Goal: Task Accomplishment & Management: Complete application form

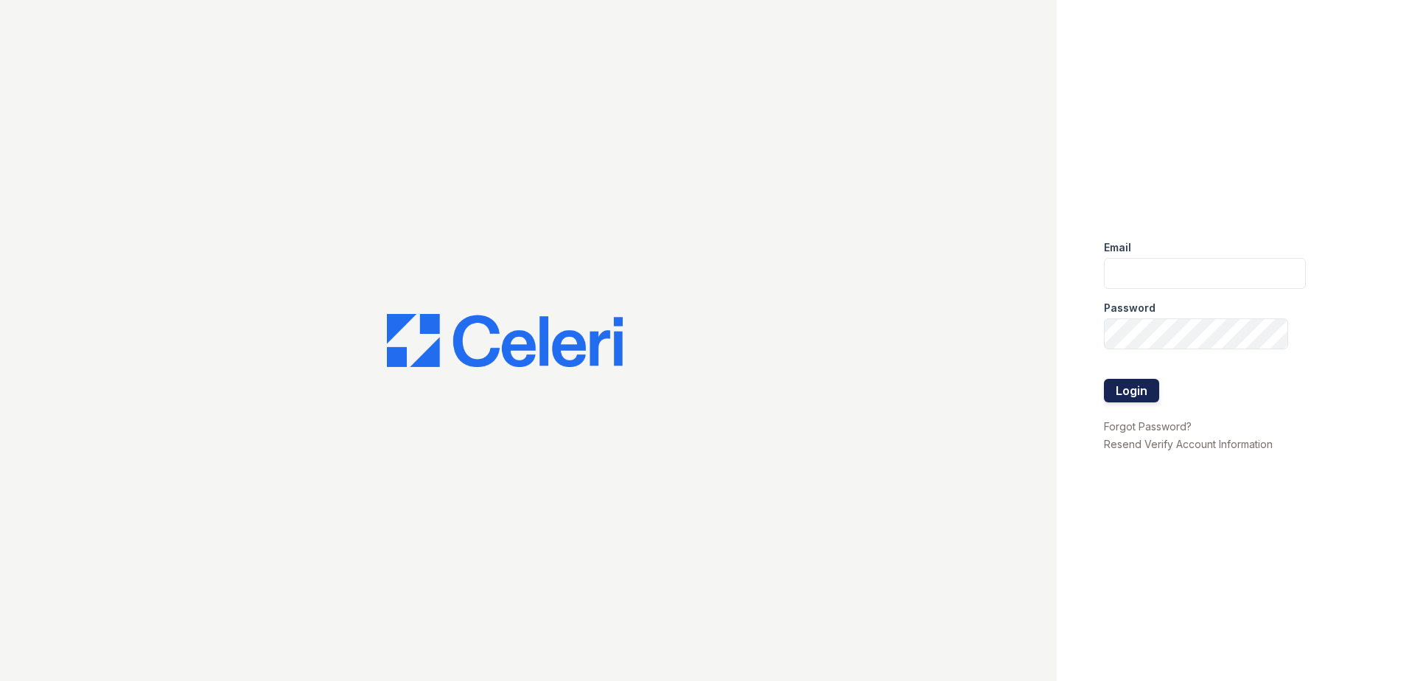
type input "[EMAIL_ADDRESS][DOMAIN_NAME]"
click at [1122, 395] on button "Login" at bounding box center [1131, 391] width 55 height 24
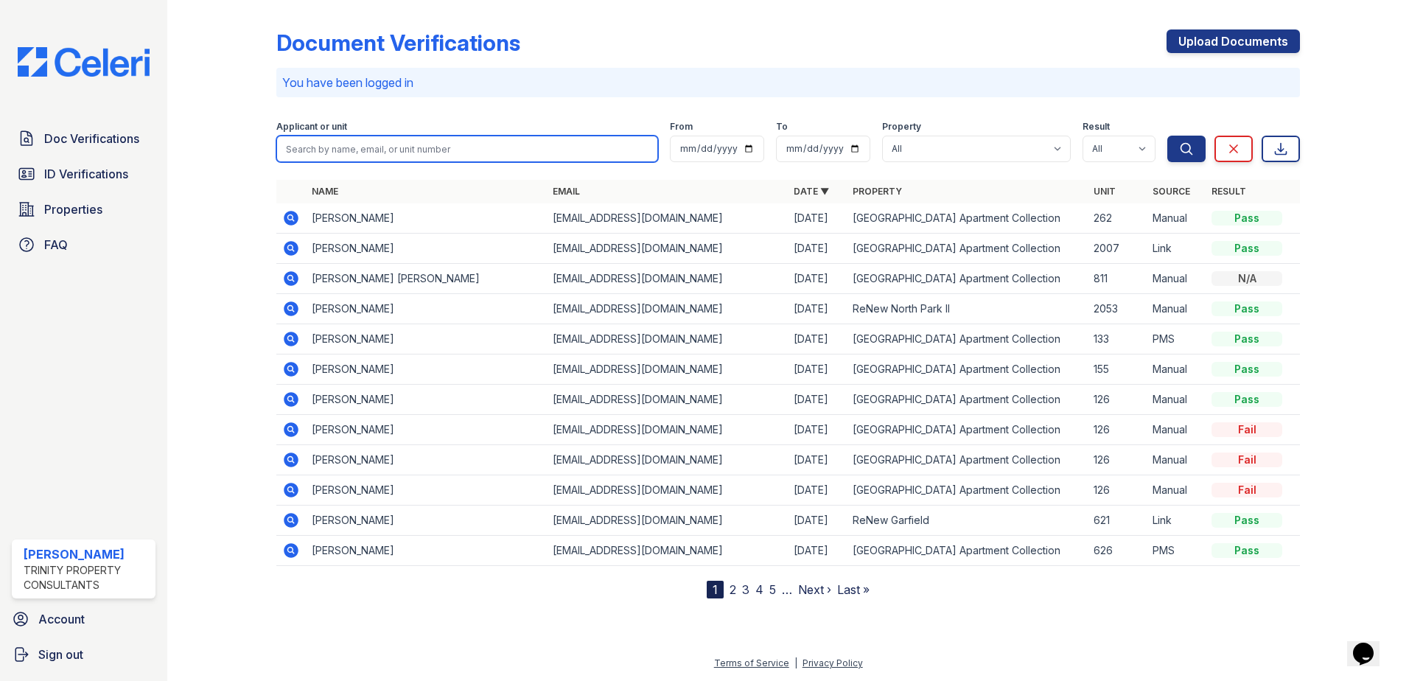
click at [358, 150] on input "search" at bounding box center [467, 149] width 382 height 27
type input "mauldin"
click at [1167, 136] on button "Search" at bounding box center [1186, 149] width 38 height 27
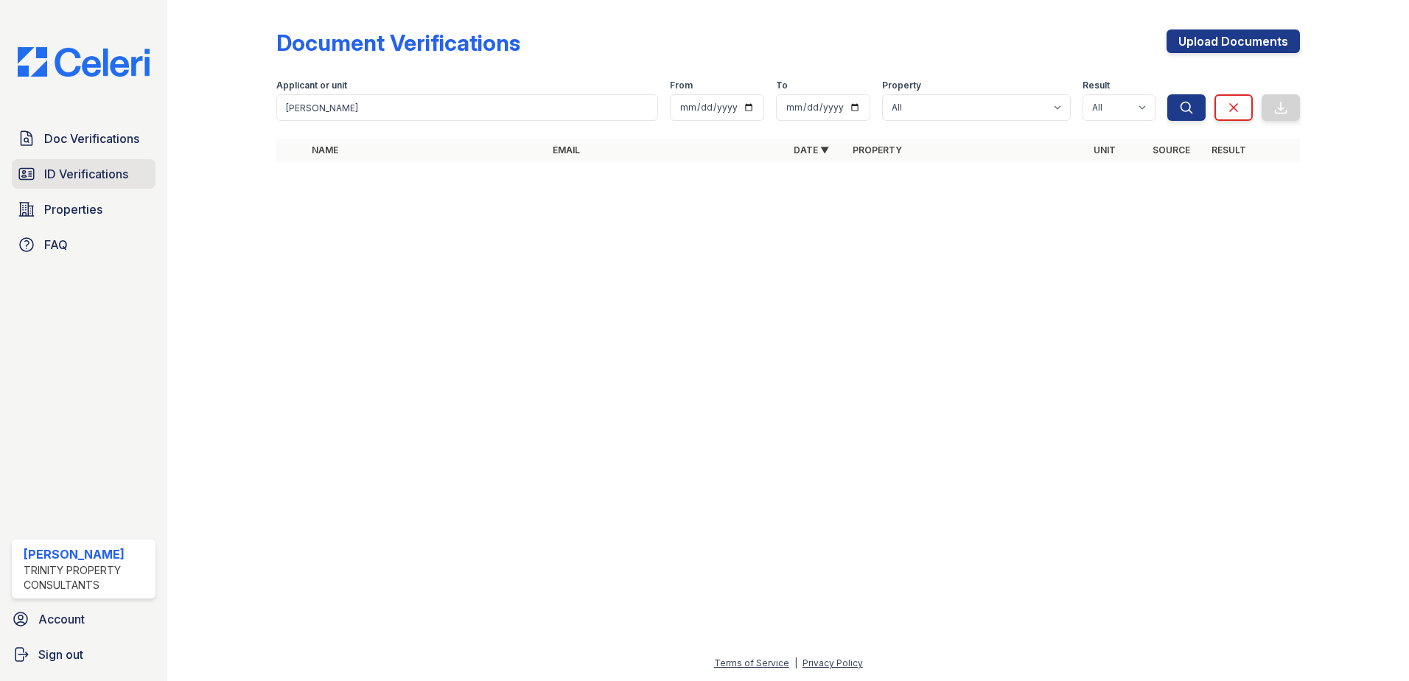
click at [80, 184] on link "ID Verifications" at bounding box center [84, 173] width 144 height 29
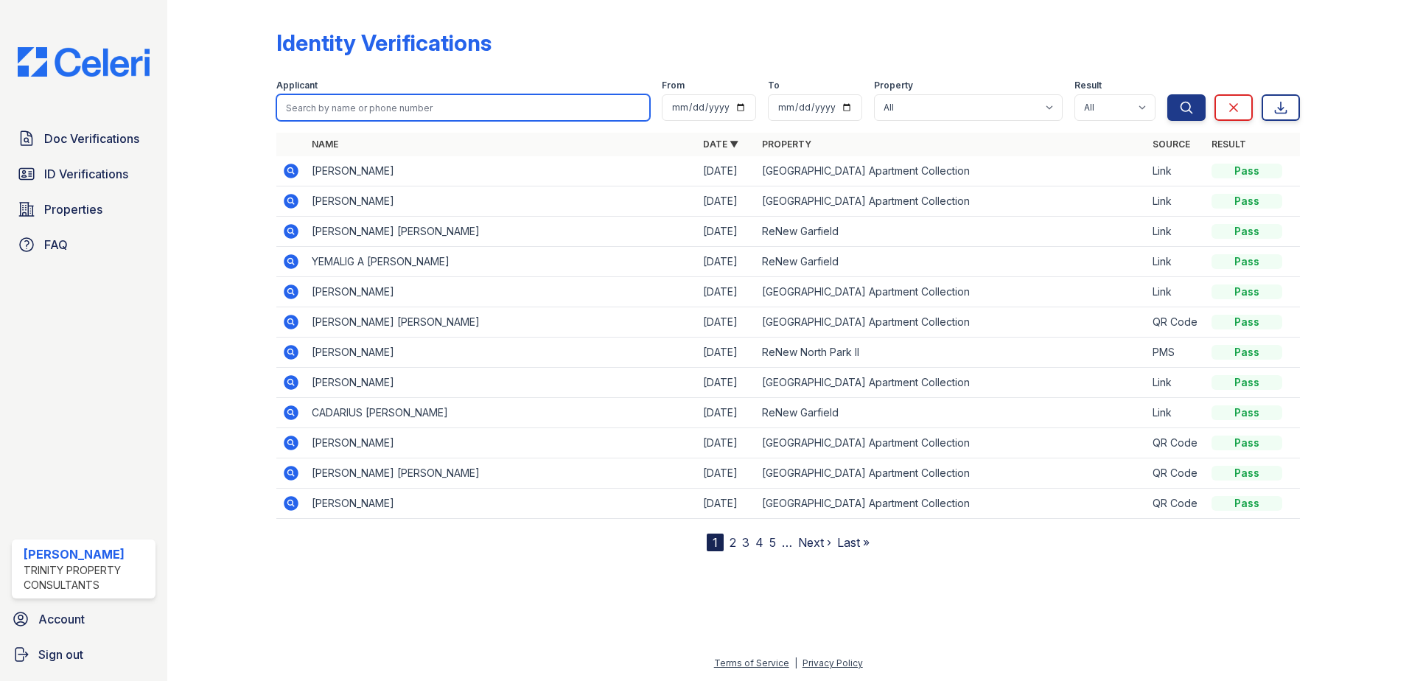
click at [374, 108] on input "search" at bounding box center [463, 107] width 374 height 27
type input "mauldin"
click at [1167, 94] on button "Search" at bounding box center [1186, 107] width 38 height 27
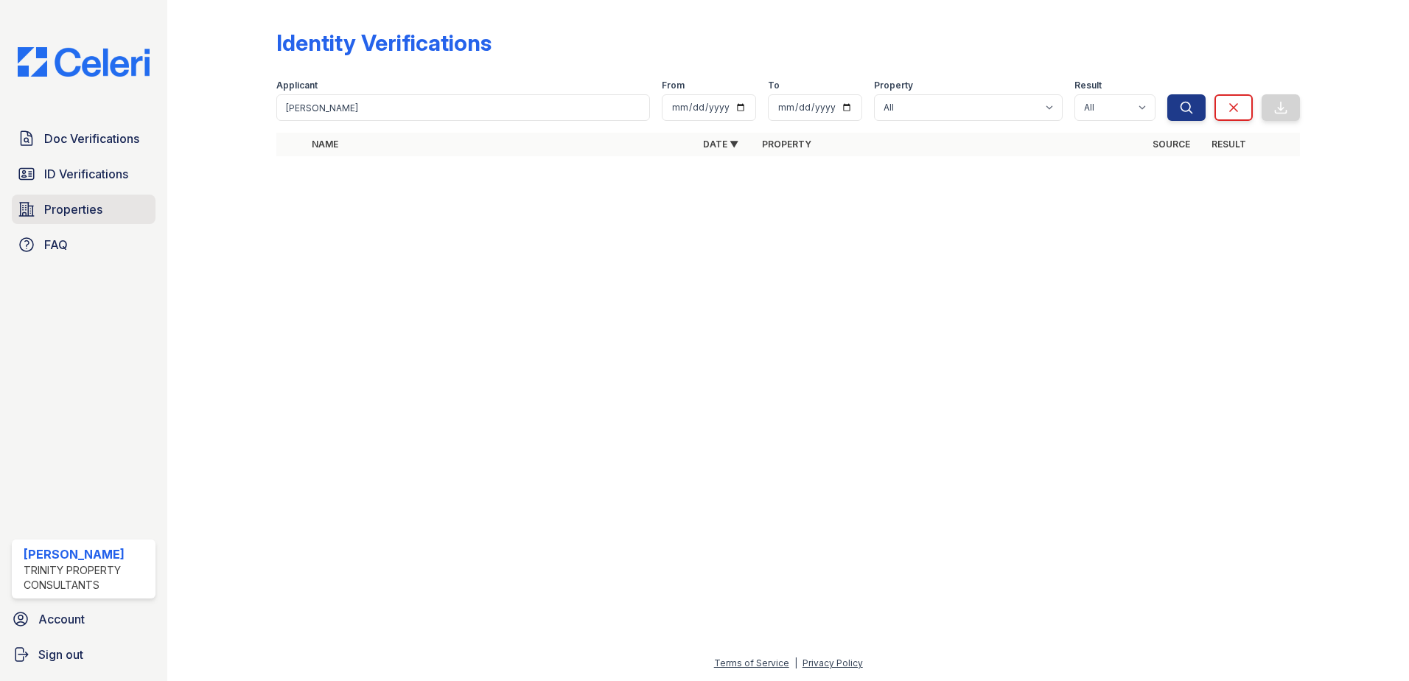
click at [71, 208] on span "Properties" at bounding box center [73, 209] width 58 height 18
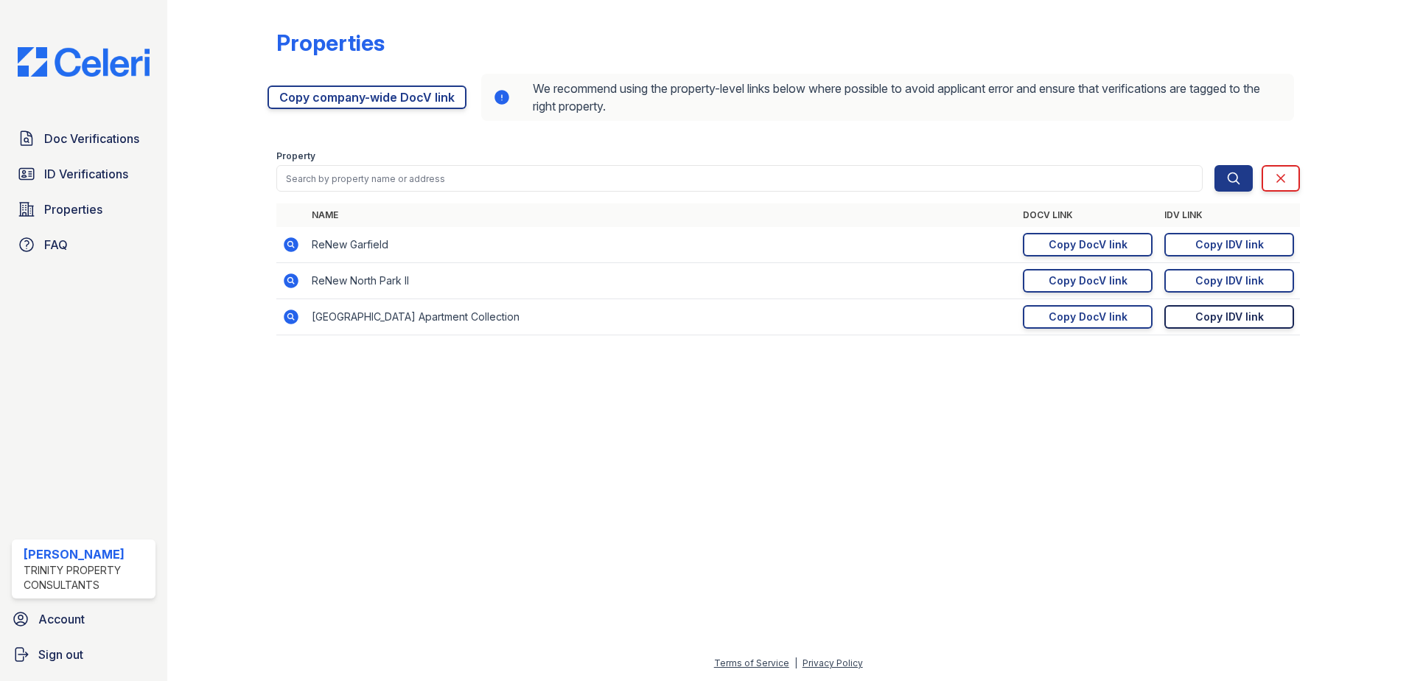
click at [1223, 323] on div "Copy IDV link" at bounding box center [1229, 316] width 69 height 15
click at [1109, 323] on div "Copy DocV link" at bounding box center [1088, 316] width 79 height 15
click at [85, 137] on span "Doc Verifications" at bounding box center [91, 139] width 95 height 18
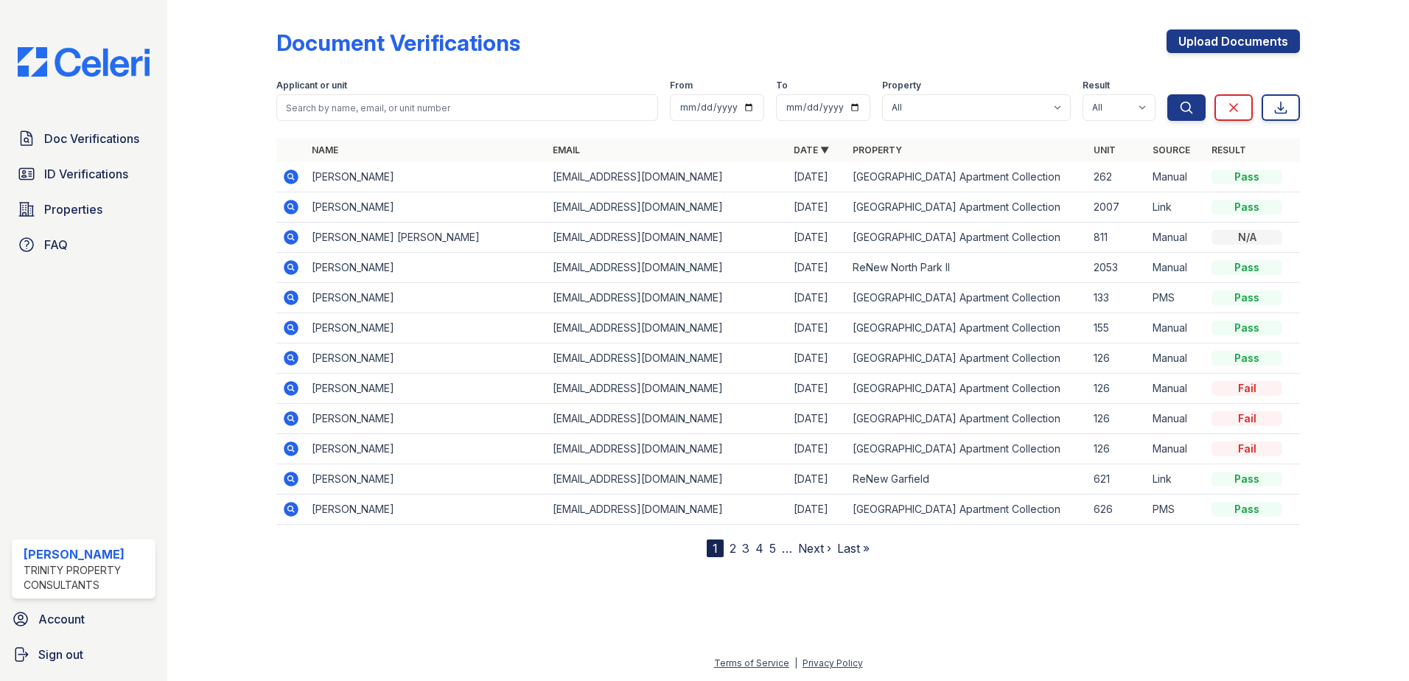
click at [293, 213] on icon at bounding box center [291, 207] width 15 height 15
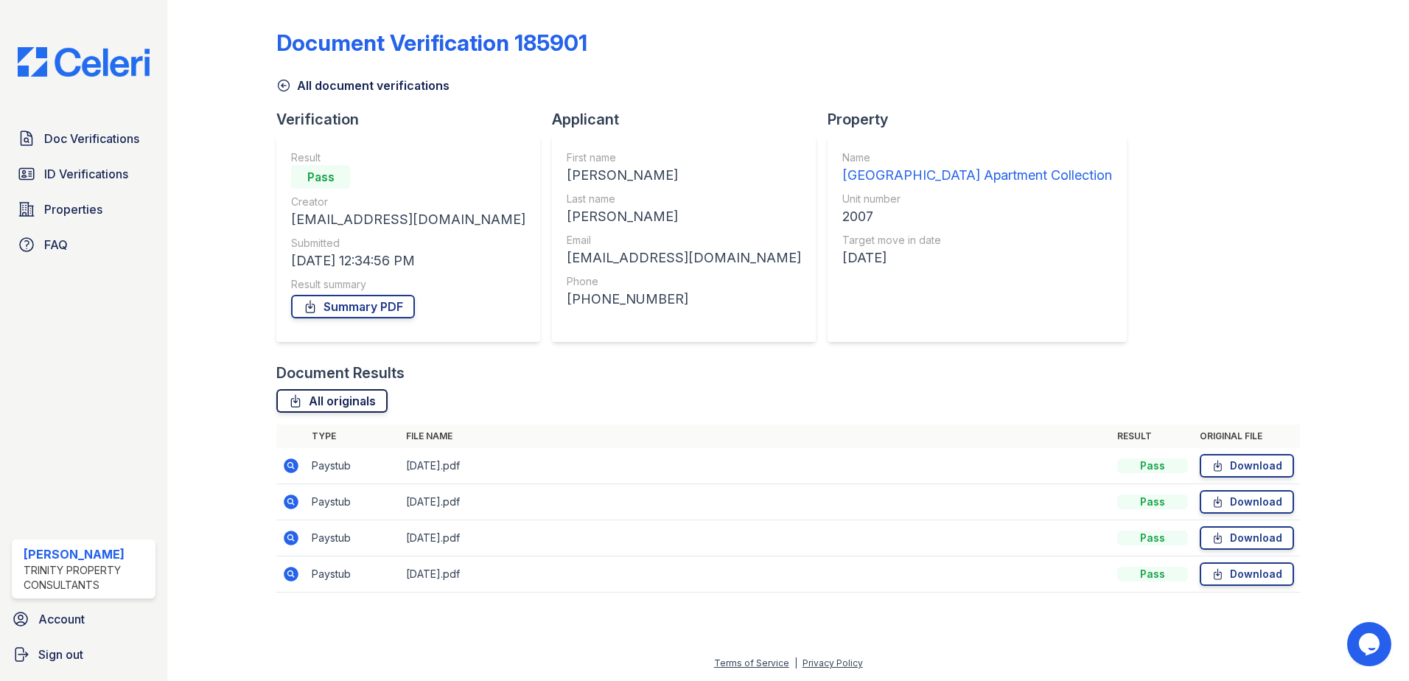
click at [344, 404] on link "All originals" at bounding box center [331, 401] width 111 height 24
click at [1287, 275] on div "Document Verification 185901 All document verifications Verification Result Pas…" at bounding box center [788, 306] width 1024 height 601
click at [111, 169] on span "ID Verifications" at bounding box center [86, 174] width 84 height 18
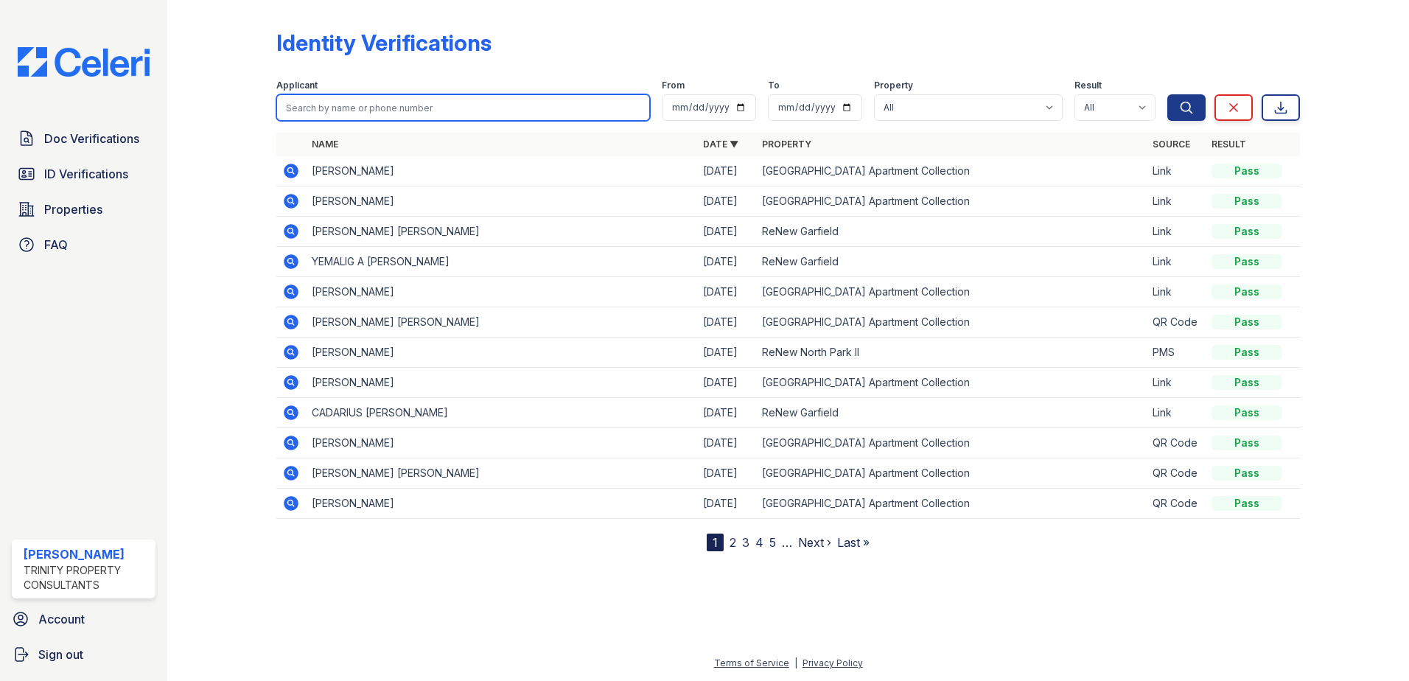
click at [390, 100] on input "search" at bounding box center [463, 107] width 374 height 27
type input "cadarius"
click at [1167, 94] on button "Search" at bounding box center [1186, 107] width 38 height 27
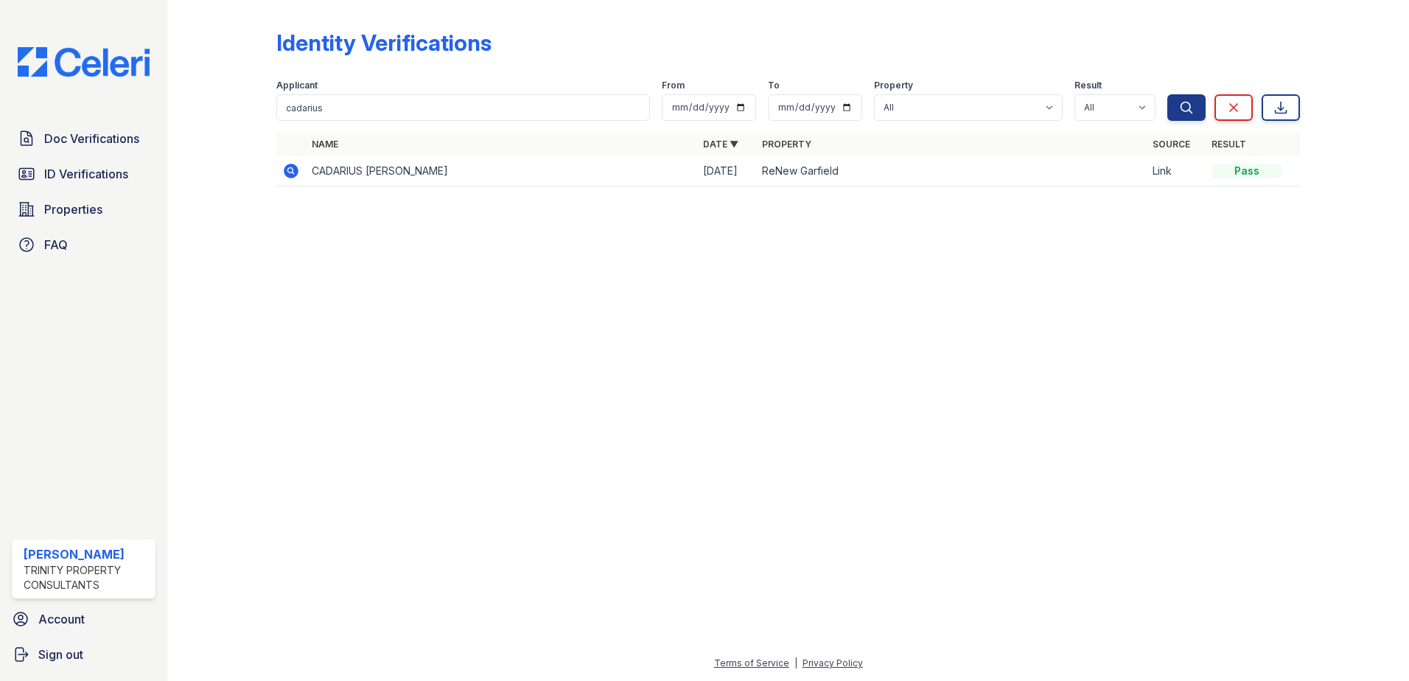
click at [290, 171] on icon at bounding box center [290, 170] width 4 height 4
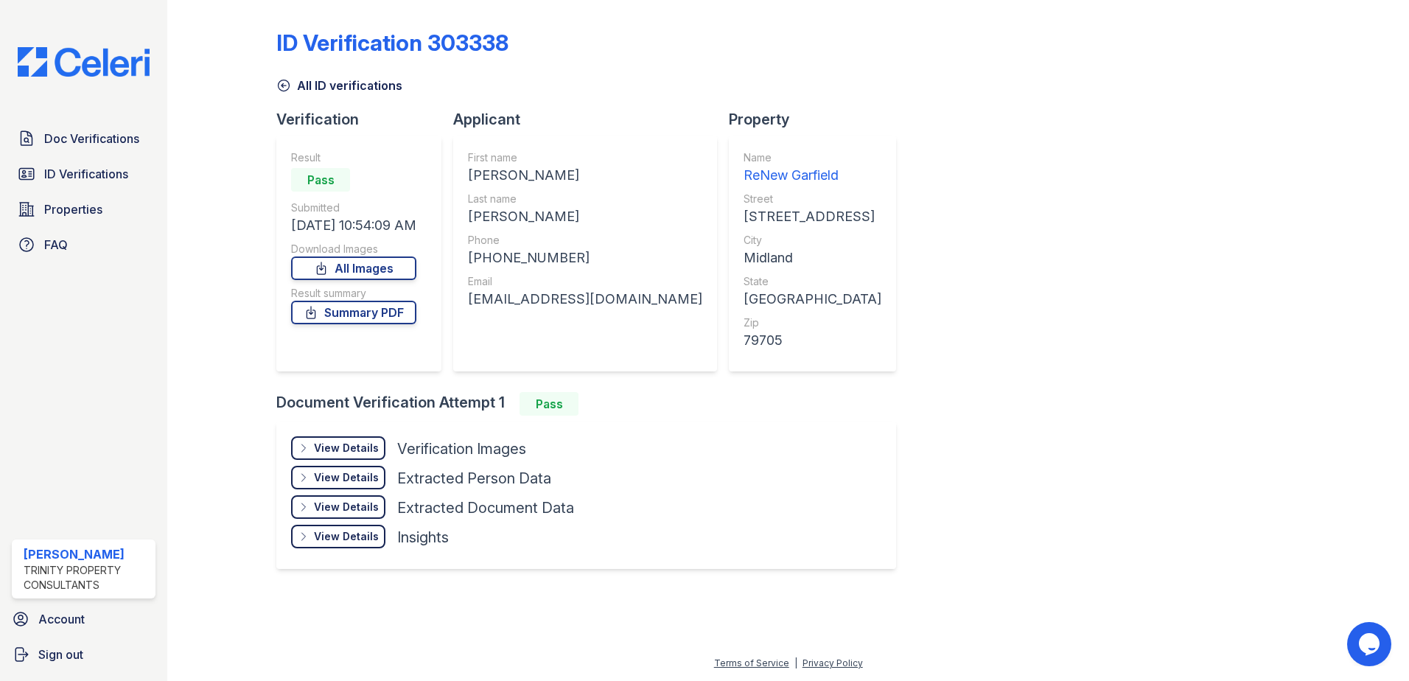
click at [356, 447] on div "View Details" at bounding box center [346, 448] width 65 height 15
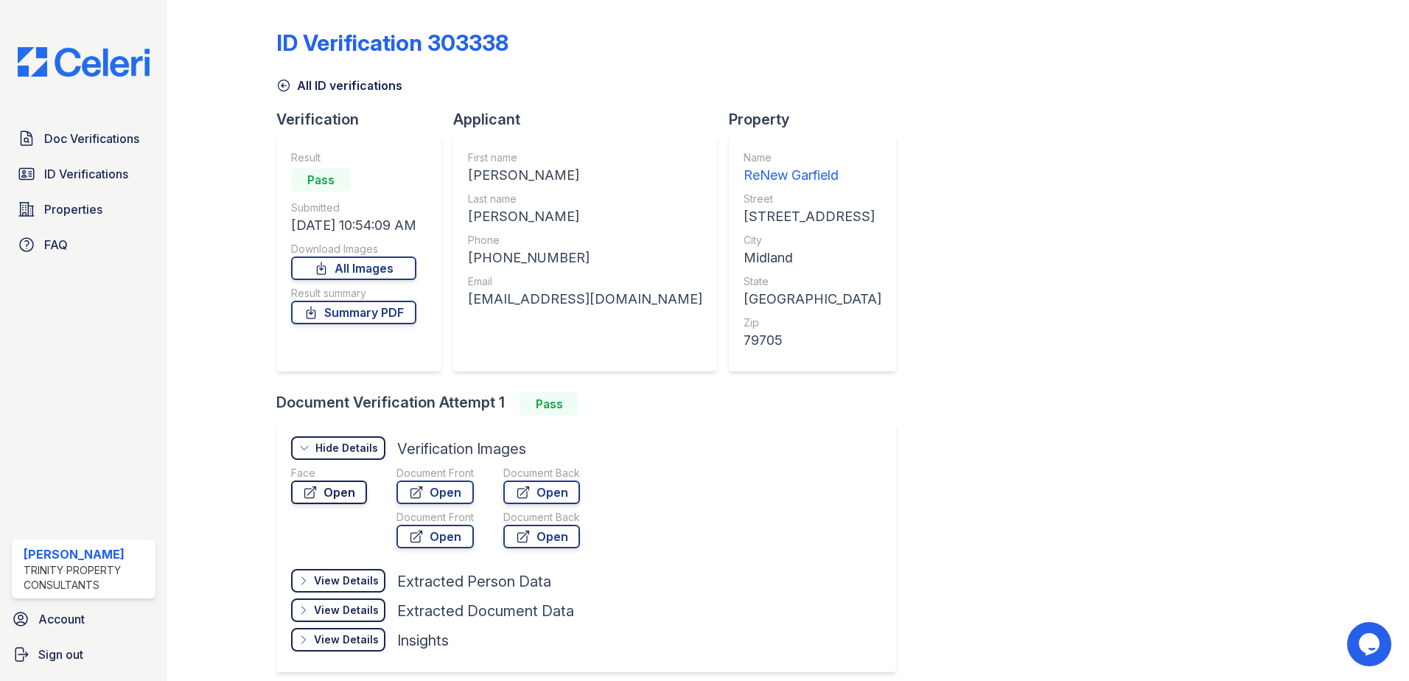
click at [351, 491] on link "Open" at bounding box center [329, 492] width 76 height 24
click at [455, 496] on link "Open" at bounding box center [434, 492] width 77 height 24
click at [41, 171] on link "ID Verifications" at bounding box center [84, 173] width 144 height 29
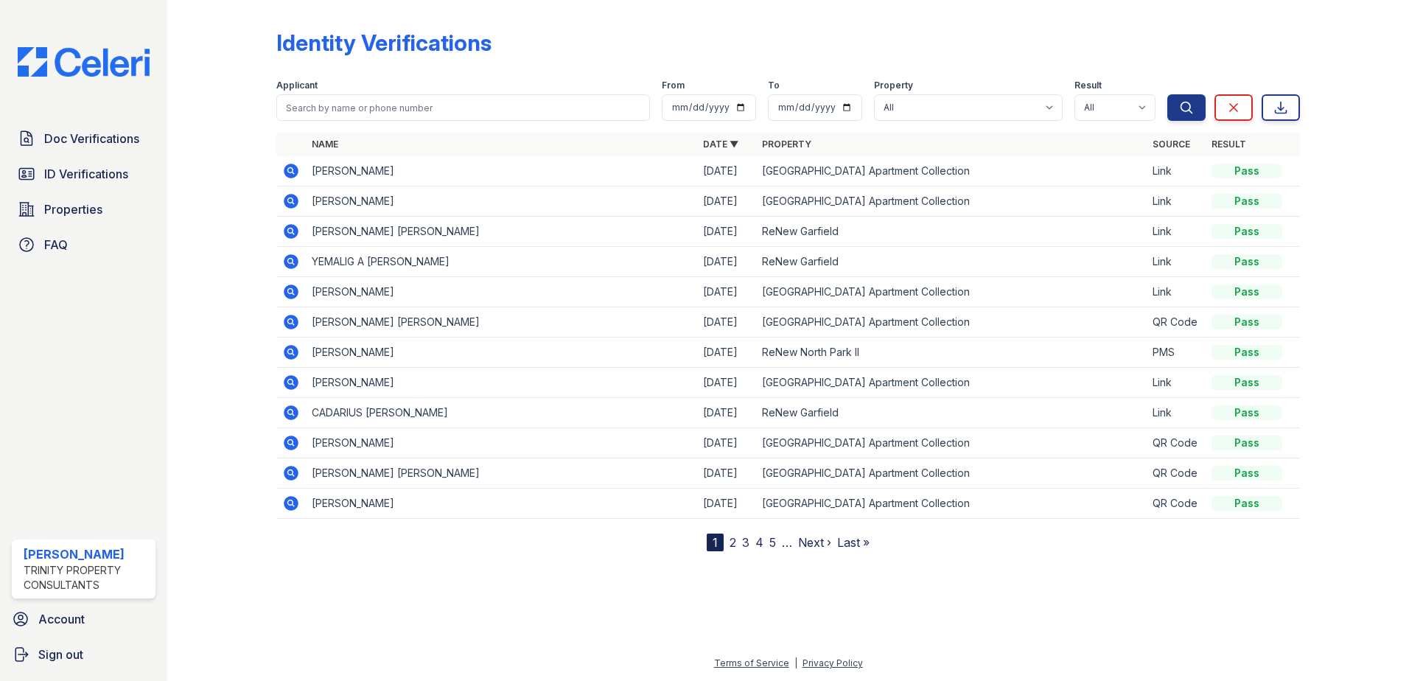
click at [285, 258] on icon at bounding box center [291, 261] width 15 height 15
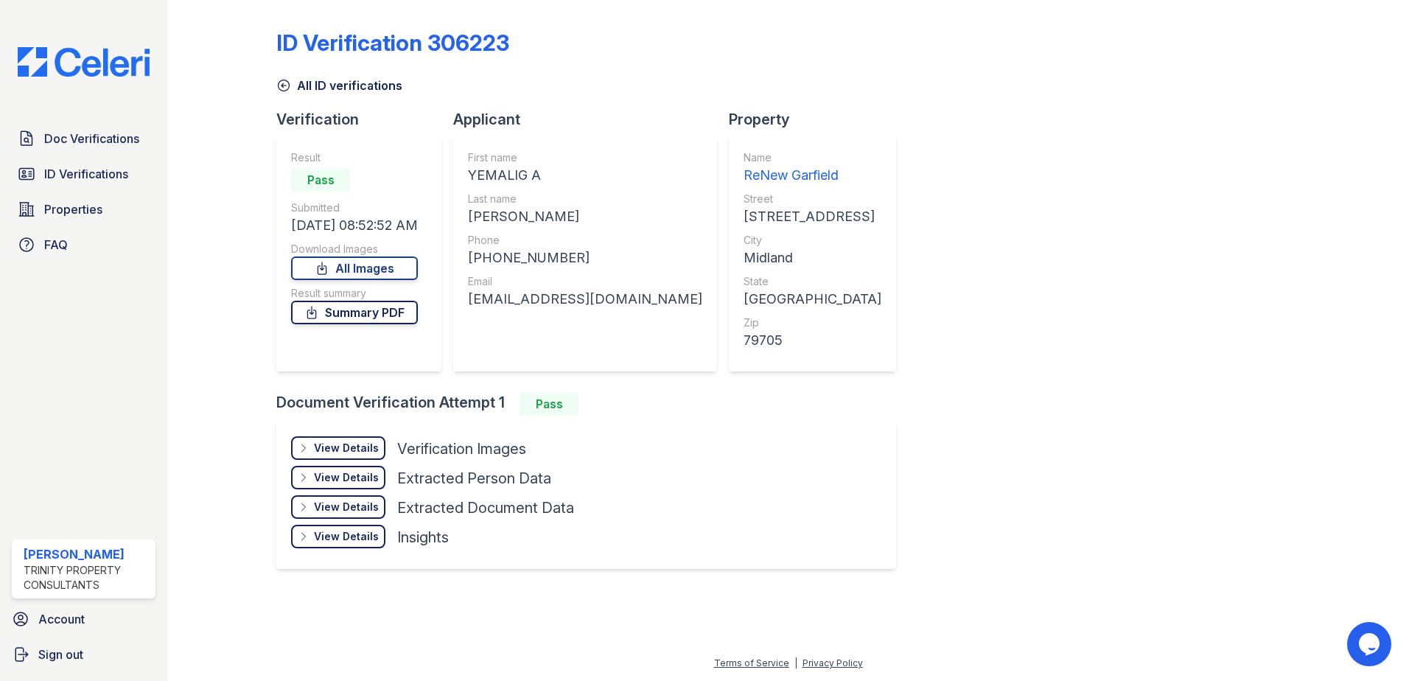
click at [351, 312] on link "Summary PDF" at bounding box center [354, 313] width 127 height 24
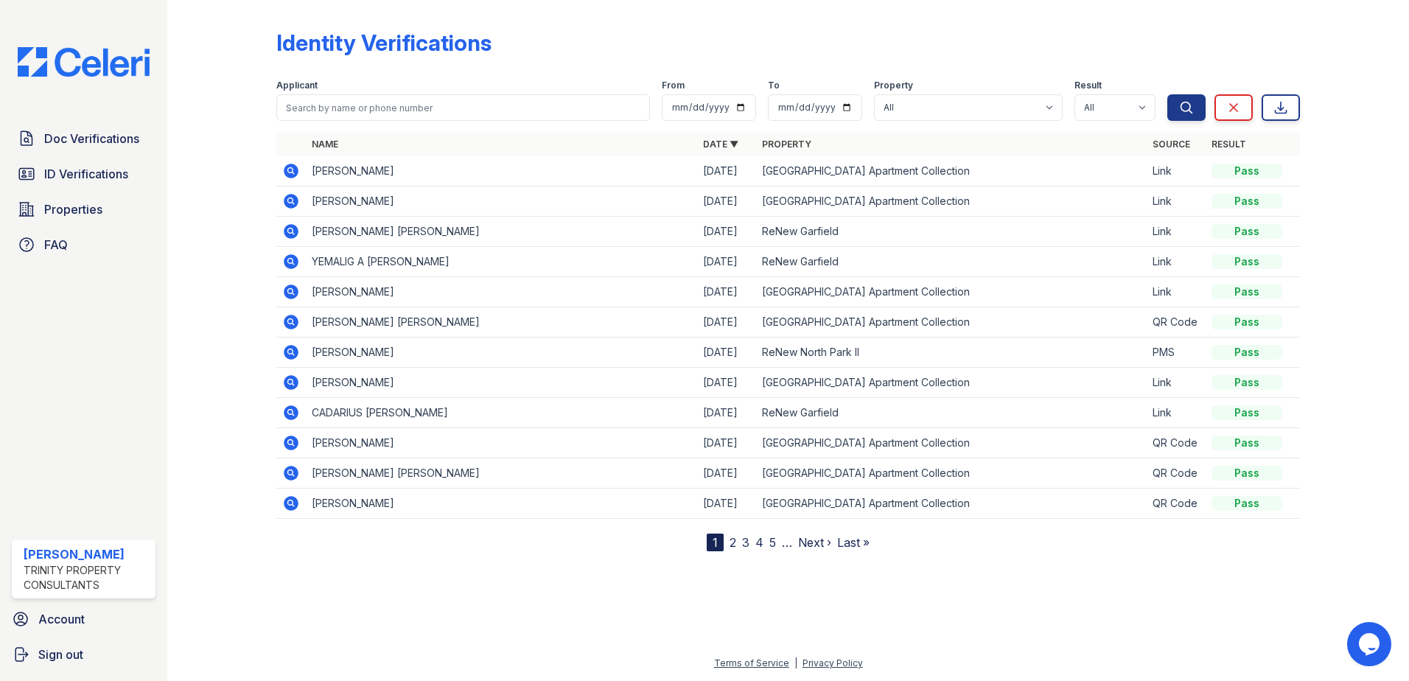
click at [288, 228] on icon at bounding box center [291, 231] width 15 height 15
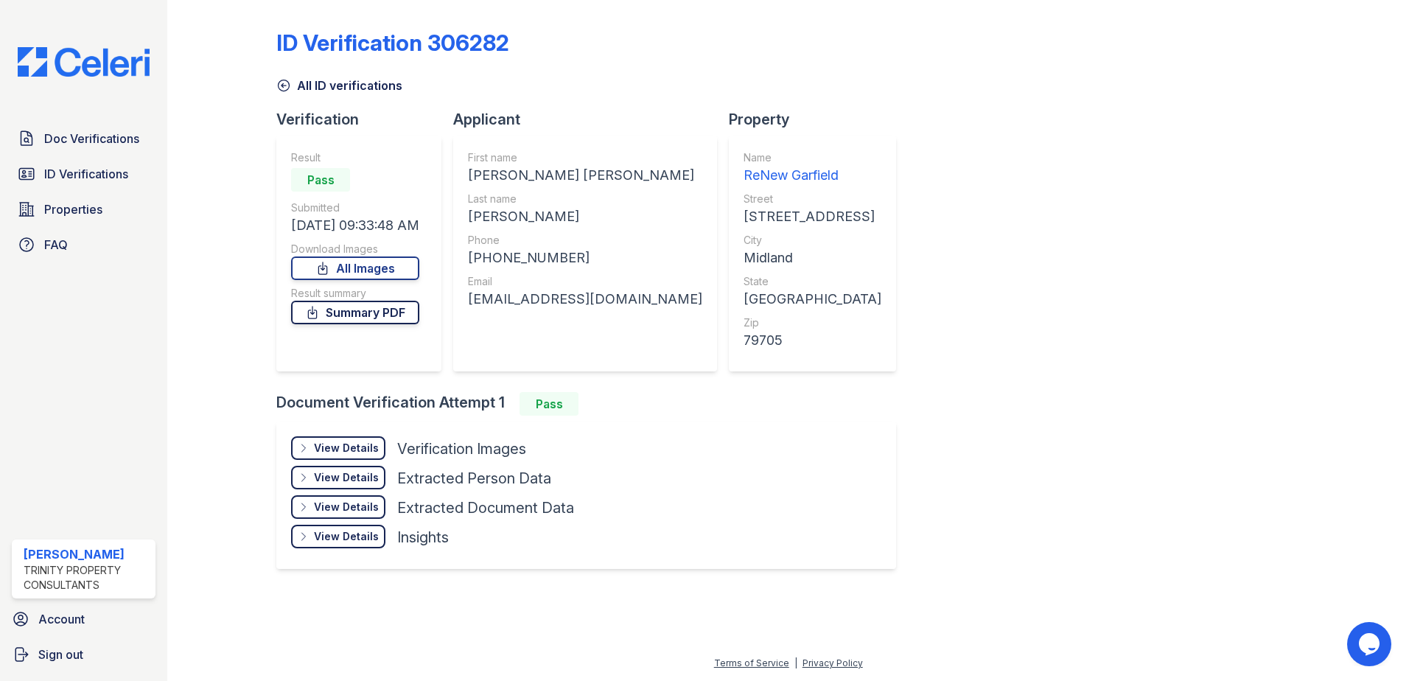
click at [344, 306] on link "Summary PDF" at bounding box center [355, 313] width 128 height 24
click at [72, 133] on span "Doc Verifications" at bounding box center [91, 139] width 95 height 18
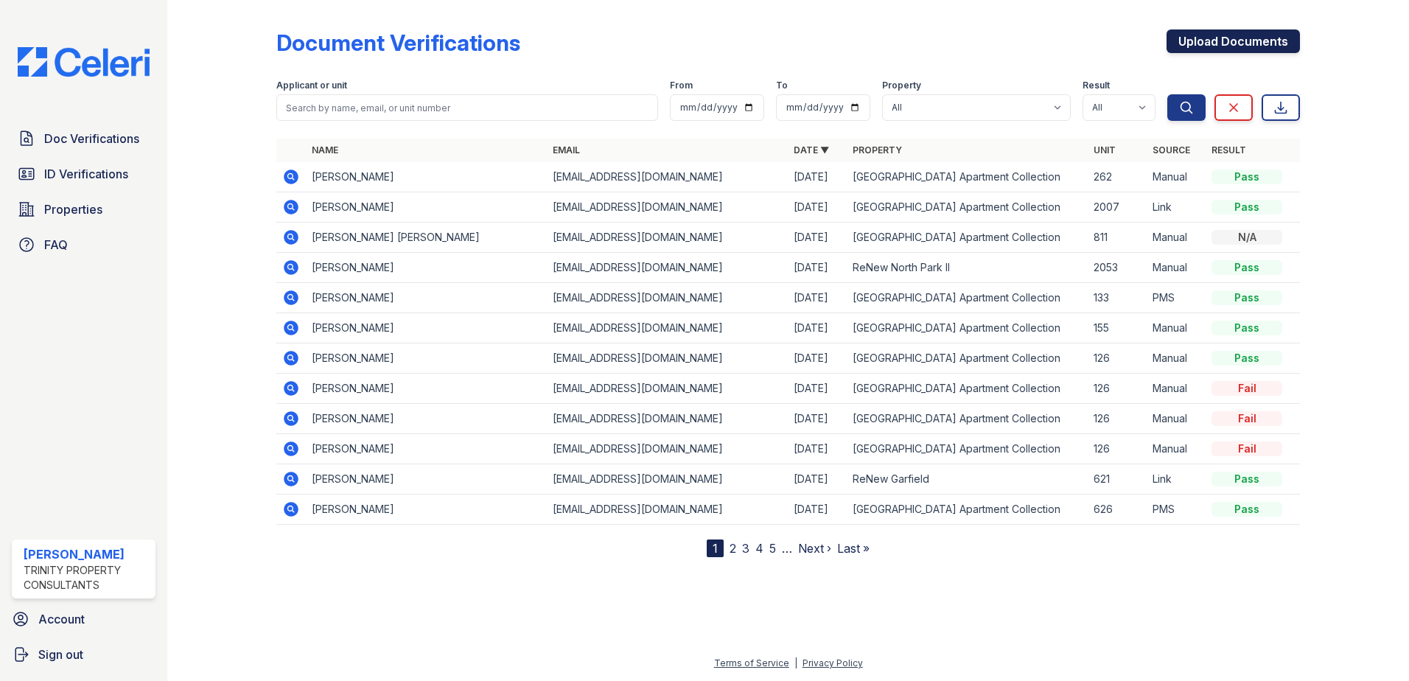
click at [1242, 48] on link "Upload Documents" at bounding box center [1233, 41] width 133 height 24
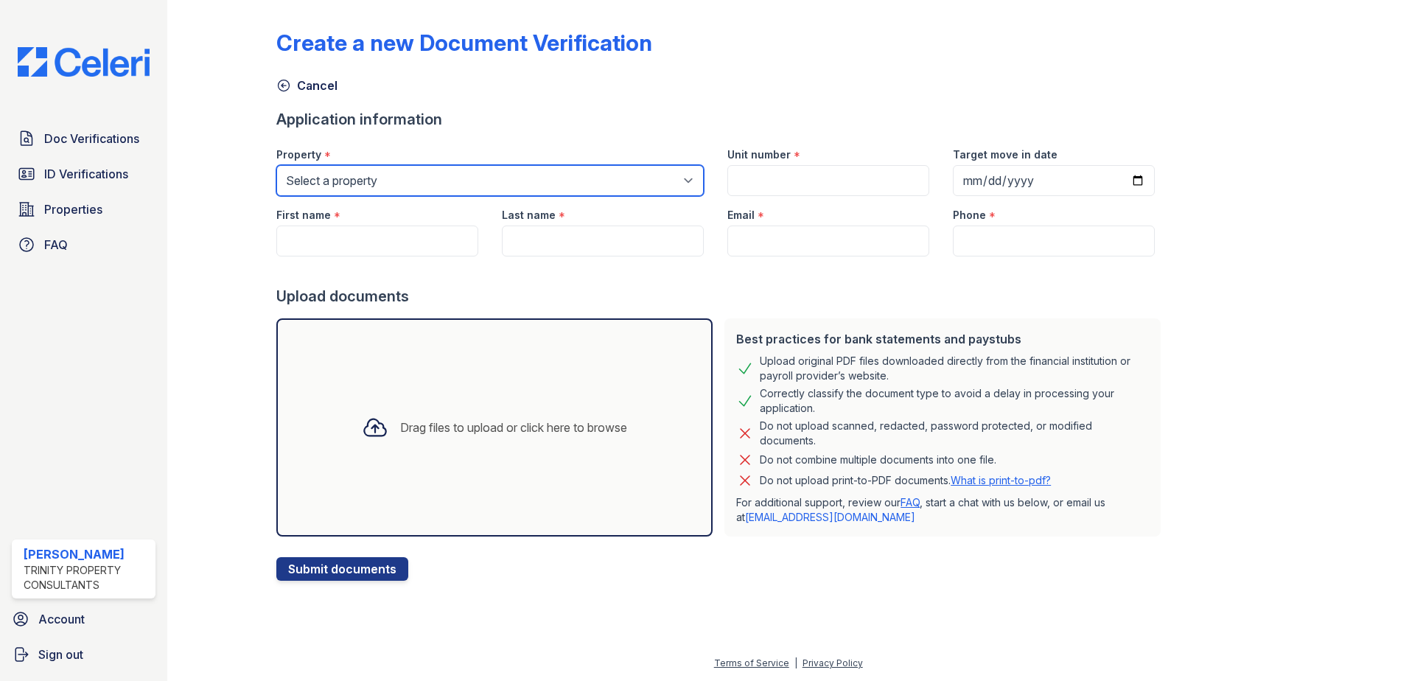
click at [365, 180] on select "Select a property ReNew [GEOGRAPHIC_DATA] Apartment Collection [GEOGRAPHIC_DATA]" at bounding box center [489, 180] width 427 height 31
click at [276, 165] on select "Select a property ReNew [GEOGRAPHIC_DATA] Apartment Collection [GEOGRAPHIC_DATA]" at bounding box center [489, 180] width 427 height 31
click at [368, 184] on select "Select a property ReNew [GEOGRAPHIC_DATA] Apartment Collection [GEOGRAPHIC_DATA]" at bounding box center [489, 180] width 427 height 31
select select "66"
click at [276, 165] on select "Select a property ReNew [GEOGRAPHIC_DATA] Apartment Collection [GEOGRAPHIC_DATA]" at bounding box center [489, 180] width 427 height 31
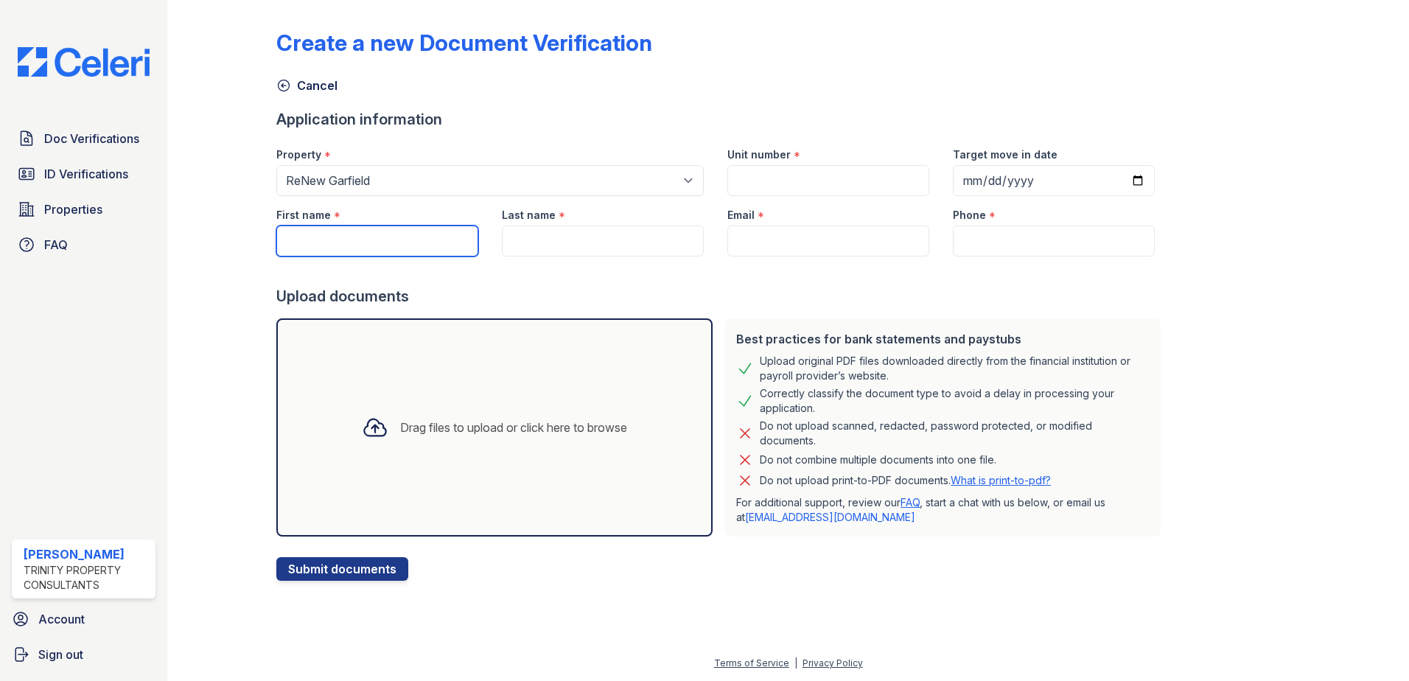
click at [354, 242] on input "First name" at bounding box center [377, 240] width 202 height 31
type input "[PERSON_NAME]"
type input "4322502099"
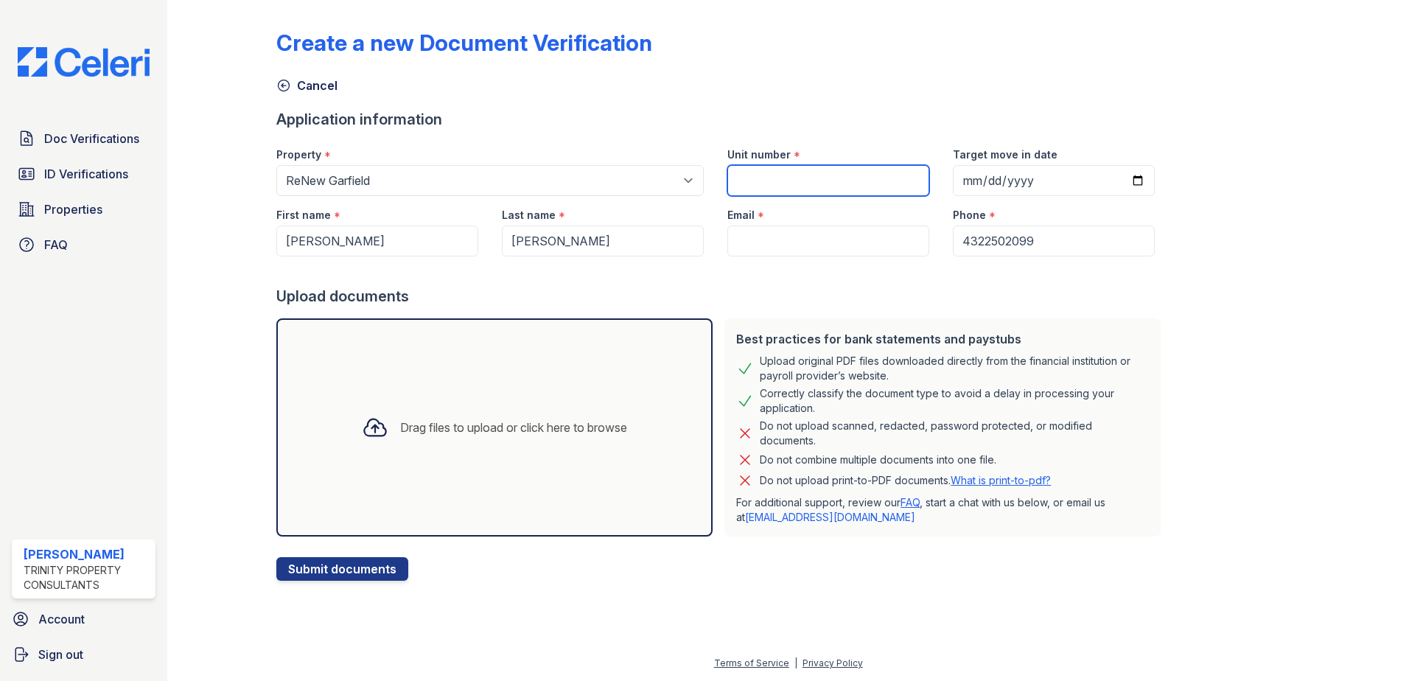
click at [778, 171] on input "Unit number" at bounding box center [828, 180] width 202 height 31
type input "307"
paste input "[EMAIL_ADDRESS][DOMAIN_NAME]"
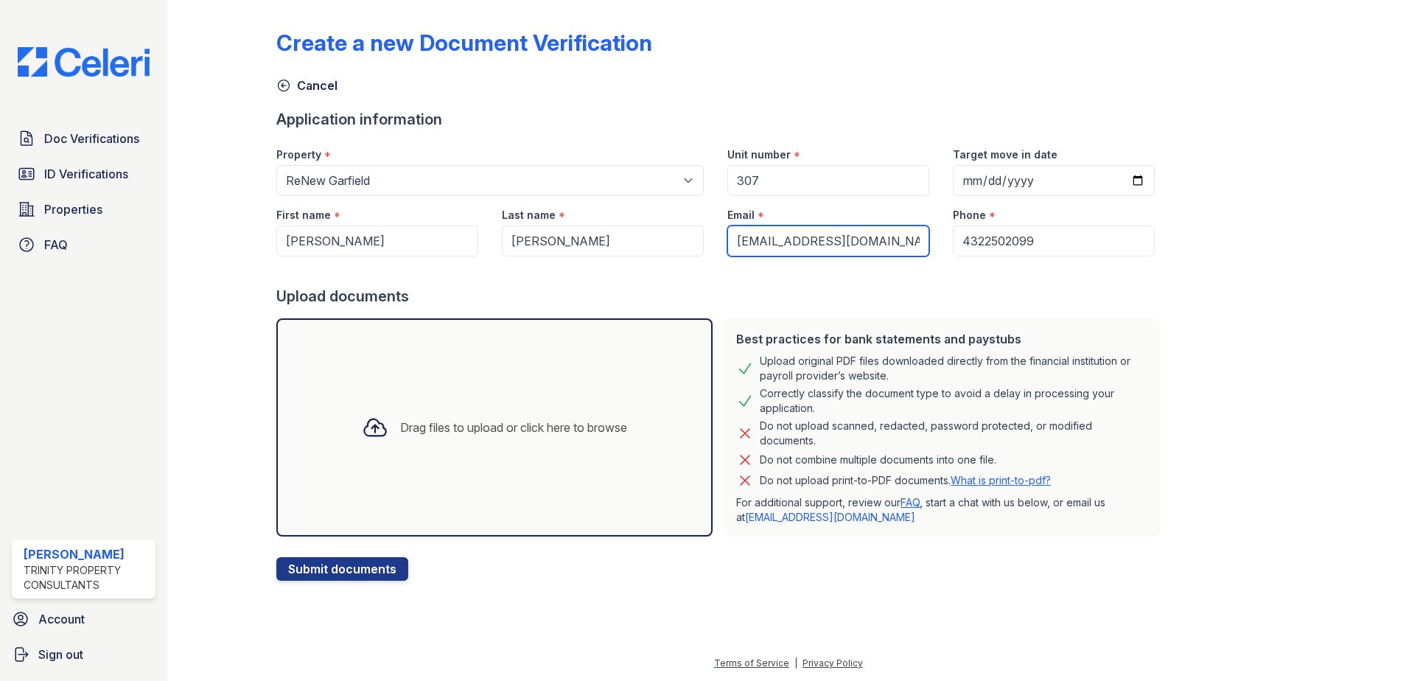
type input "[EMAIL_ADDRESS][DOMAIN_NAME]"
click at [1113, 178] on input "Target move in date" at bounding box center [1054, 180] width 202 height 31
type input "[DATE]"
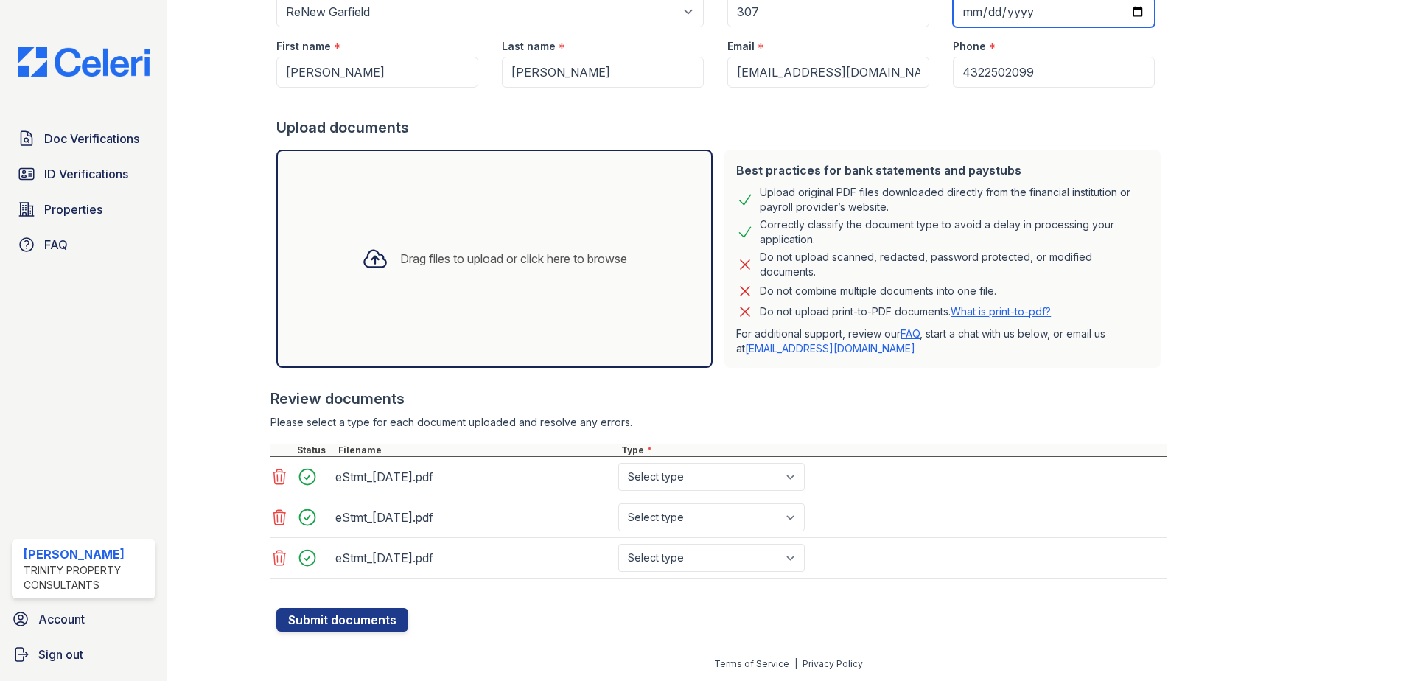
scroll to position [169, 0]
click at [702, 471] on select "Select type Paystub Bank Statement Offer Letter Tax Documents Benefit Award Let…" at bounding box center [711, 476] width 186 height 28
select select "bank_statement"
click at [618, 462] on select "Select type Paystub Bank Statement Offer Letter Tax Documents Benefit Award Let…" at bounding box center [711, 476] width 186 height 28
drag, startPoint x: 683, startPoint y: 511, endPoint x: 689, endPoint y: 530, distance: 20.0
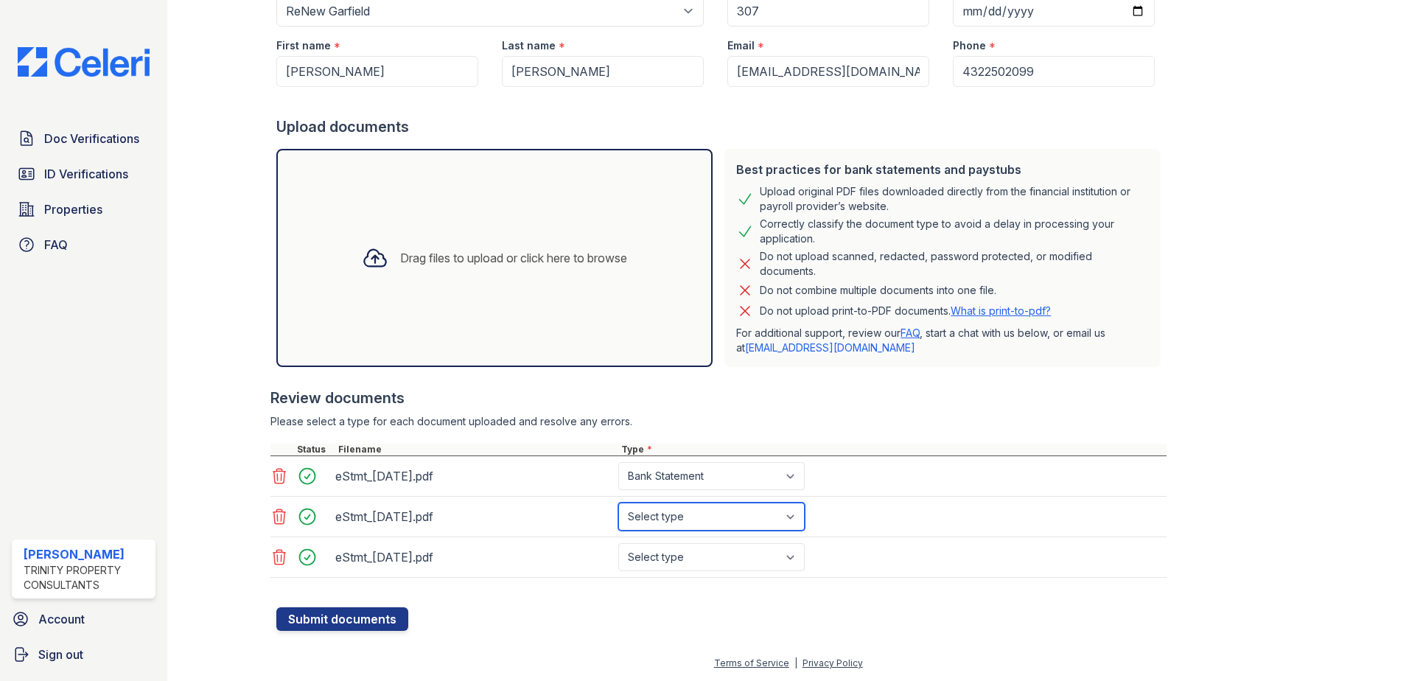
click at [683, 511] on select "Select type Paystub Bank Statement Offer Letter Tax Documents Benefit Award Let…" at bounding box center [711, 517] width 186 height 28
select select "bank_statement"
click at [618, 503] on select "Select type Paystub Bank Statement Offer Letter Tax Documents Benefit Award Let…" at bounding box center [711, 517] width 186 height 28
drag, startPoint x: 685, startPoint y: 552, endPoint x: 688, endPoint y: 562, distance: 9.8
click at [685, 552] on select "Select type Paystub Bank Statement Offer Letter Tax Documents Benefit Award Let…" at bounding box center [711, 557] width 186 height 28
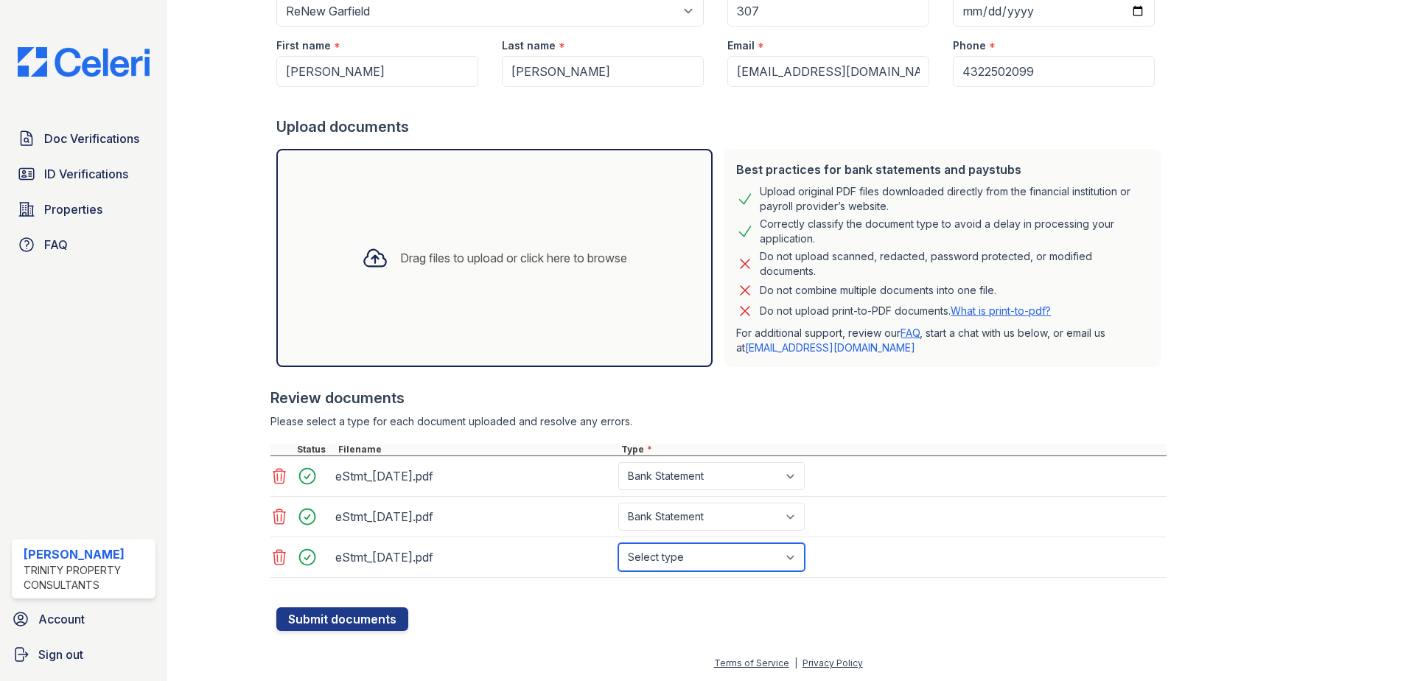
select select "bank_statement"
click at [618, 543] on select "Select type Paystub Bank Statement Offer Letter Tax Documents Benefit Award Let…" at bounding box center [711, 557] width 186 height 28
click at [329, 618] on button "Submit documents" at bounding box center [342, 619] width 132 height 24
